Goal: Navigation & Orientation: Understand site structure

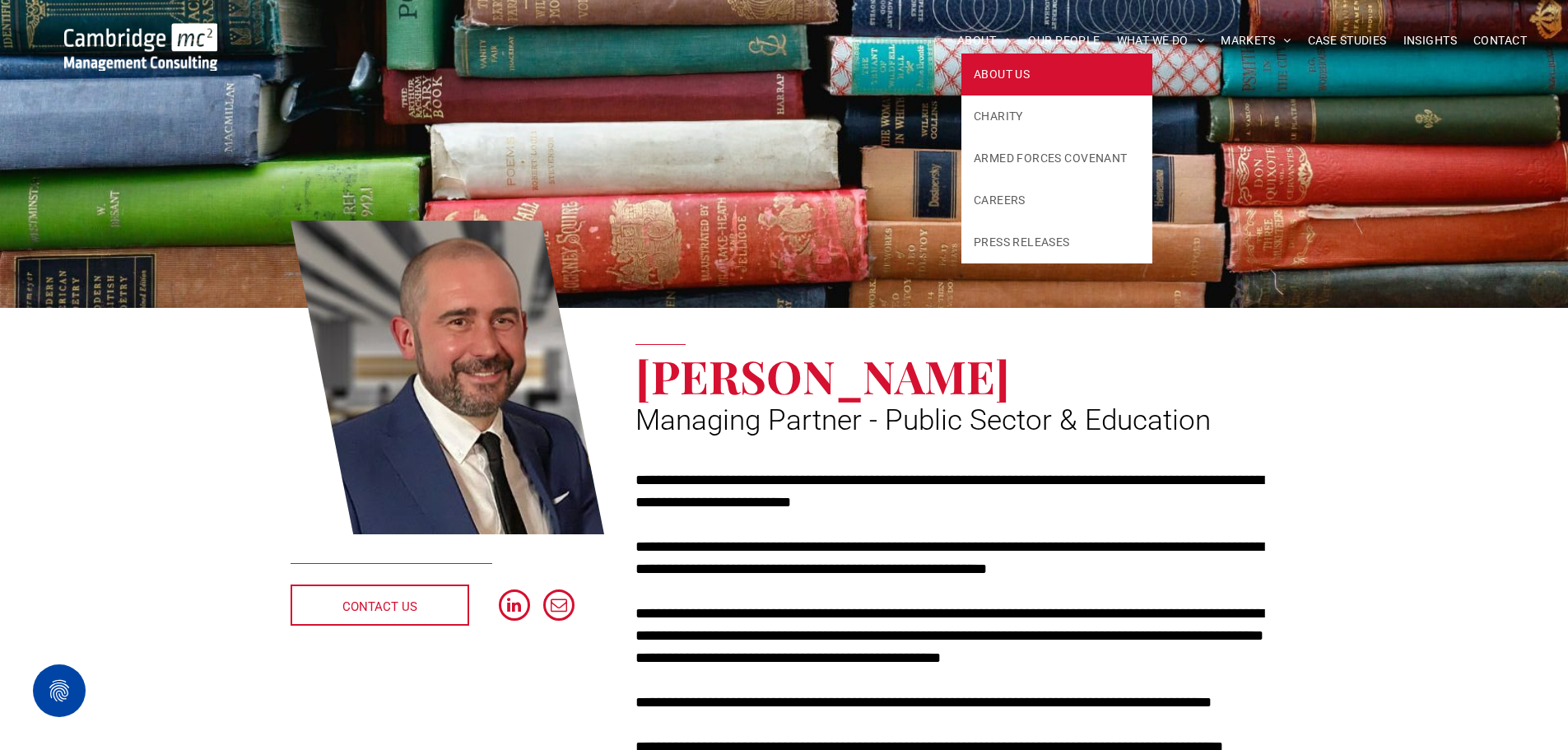
click at [989, 71] on span "ABOUT US" at bounding box center [1002, 74] width 56 height 17
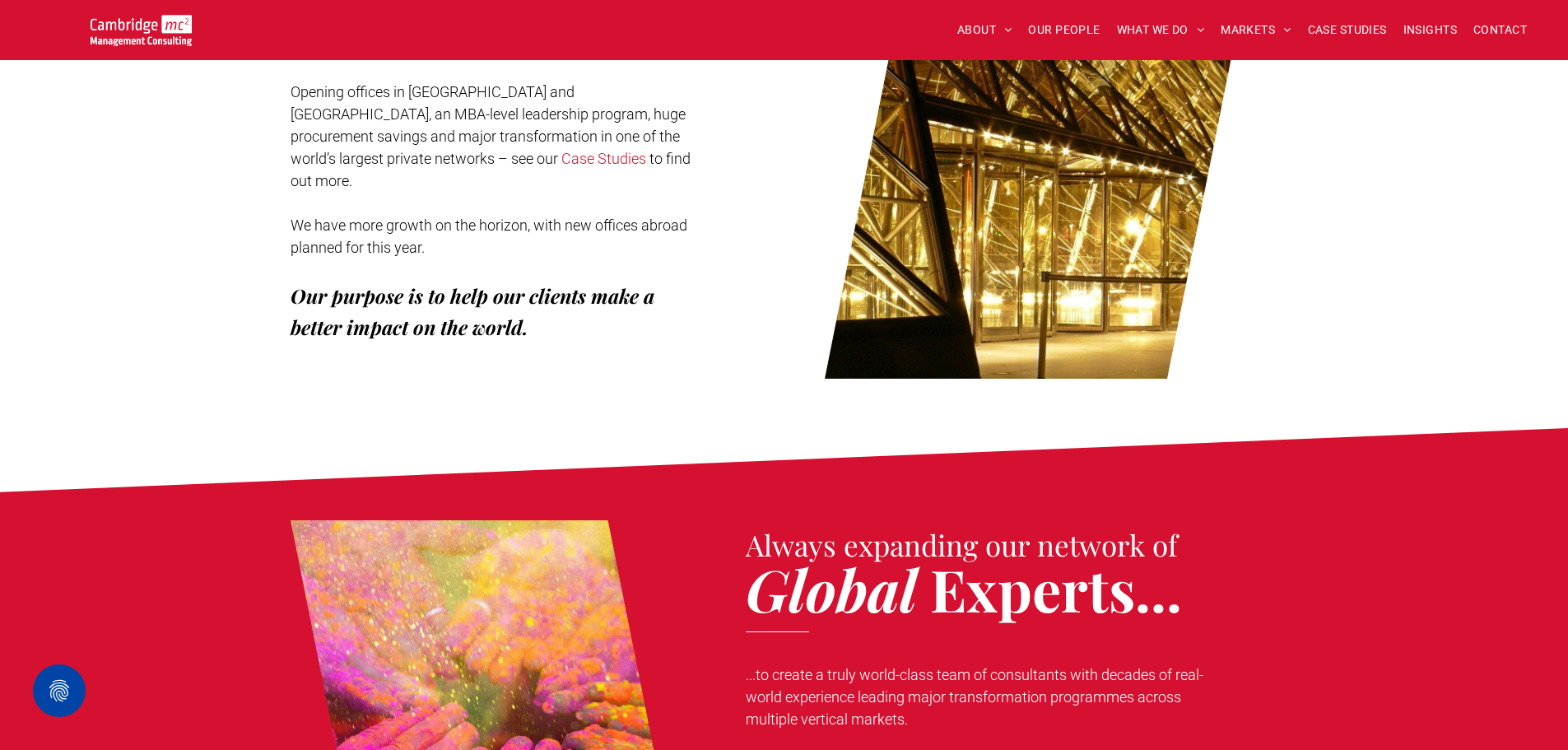
scroll to position [659, 0]
